Goal: Task Accomplishment & Management: Manage account settings

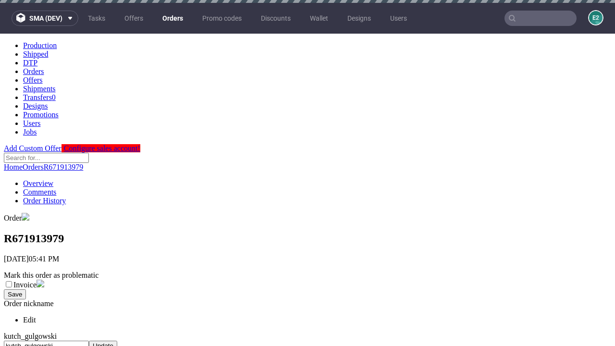
scroll to position [392, 0]
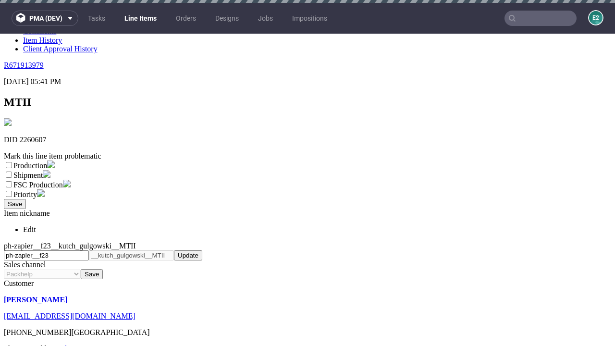
scroll to position [3, 0]
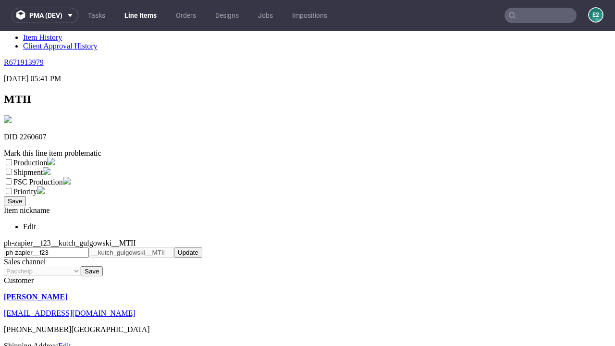
select select "dtp_ca_needed"
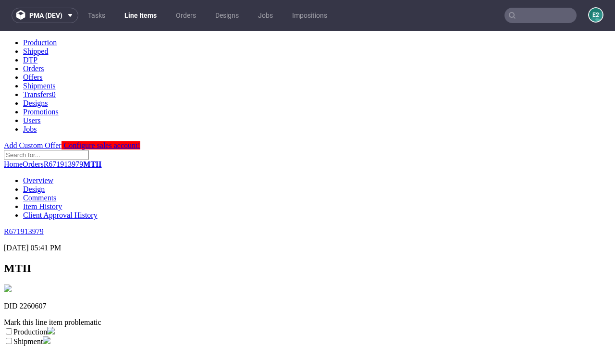
scroll to position [0, 0]
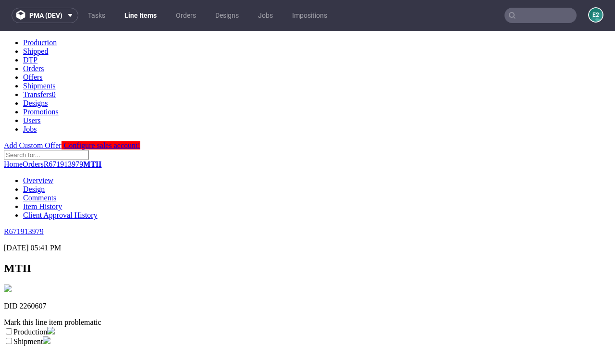
checkbox input "true"
